Goal: Task Accomplishment & Management: Use online tool/utility

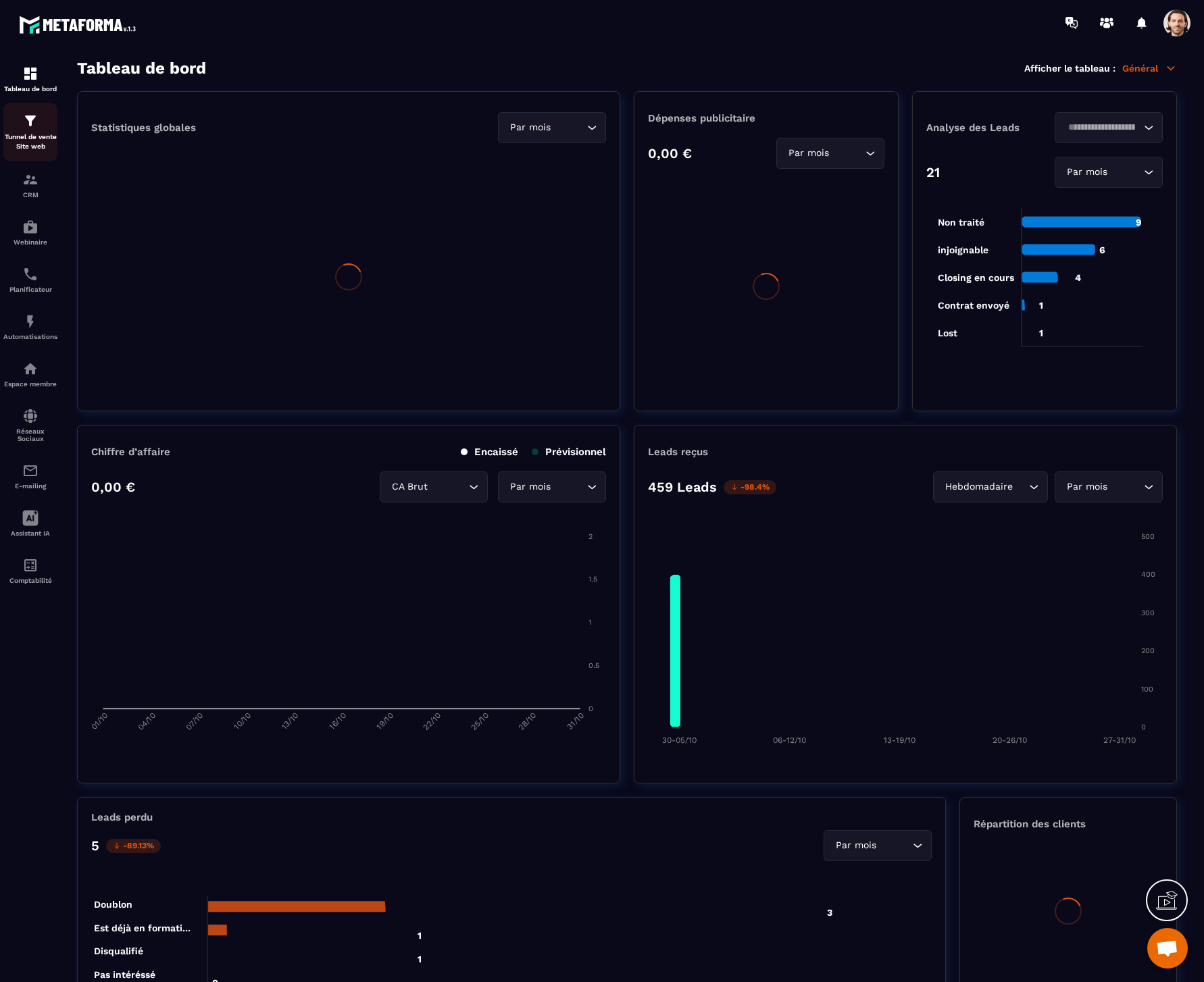
click at [48, 135] on p "Tunnel de vente Site web" at bounding box center [31, 142] width 54 height 19
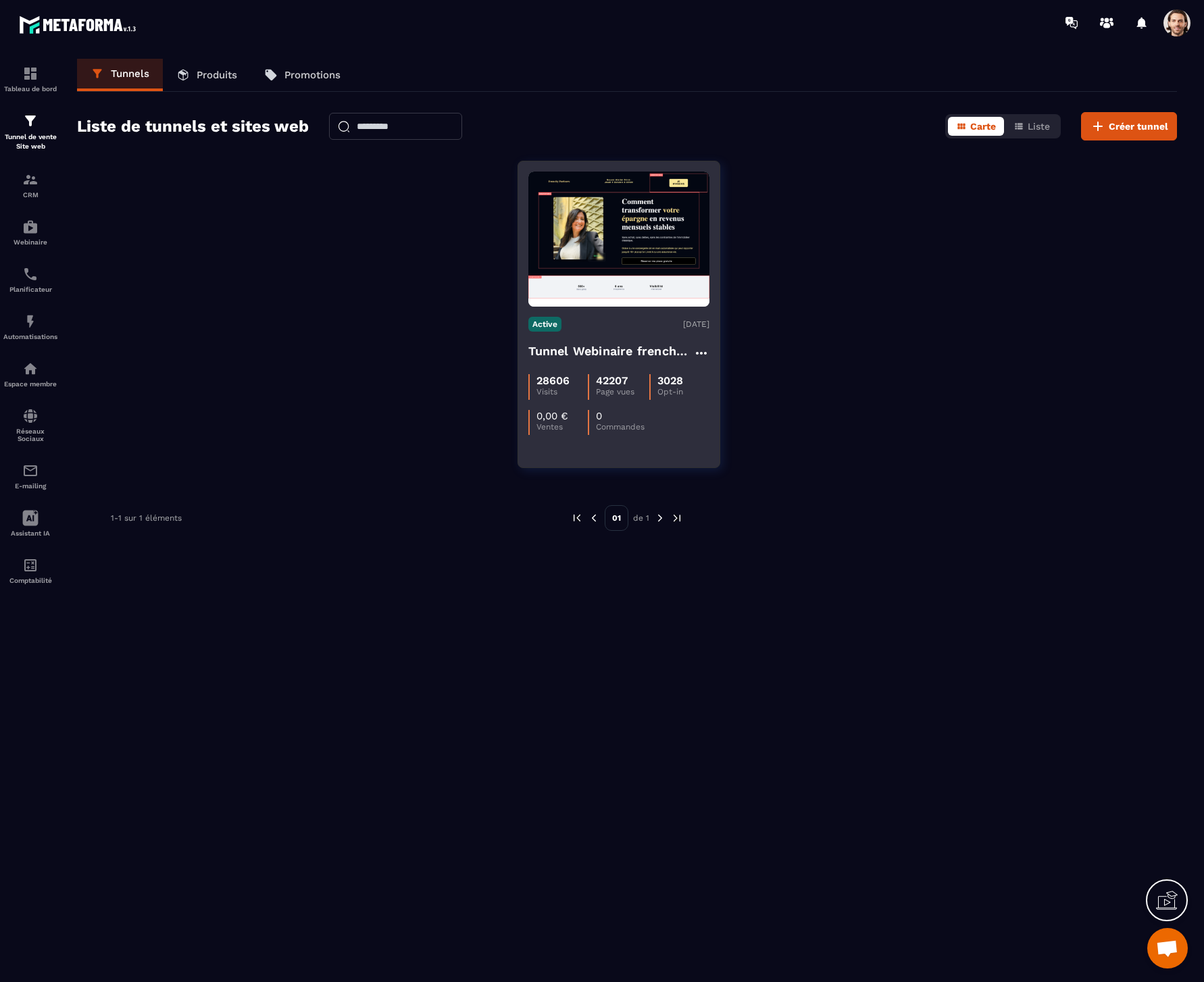
click at [621, 352] on h4 "Tunnel Webinaire frenchy partners" at bounding box center [611, 351] width 165 height 19
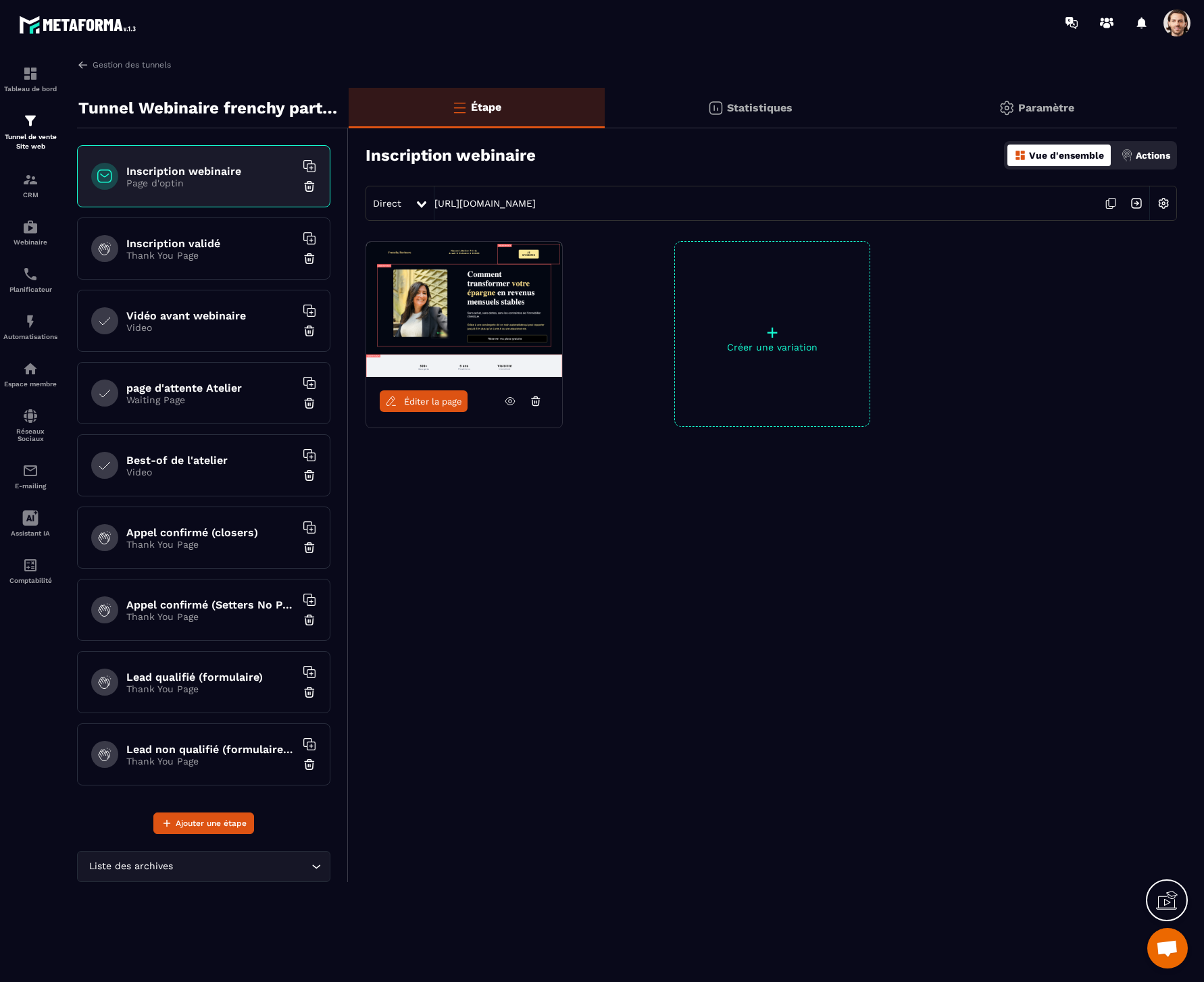
click at [1135, 205] on img at bounding box center [1136, 203] width 26 height 25
click at [417, 398] on span "Éditer la page" at bounding box center [433, 401] width 58 height 10
